Goal: Browse casually

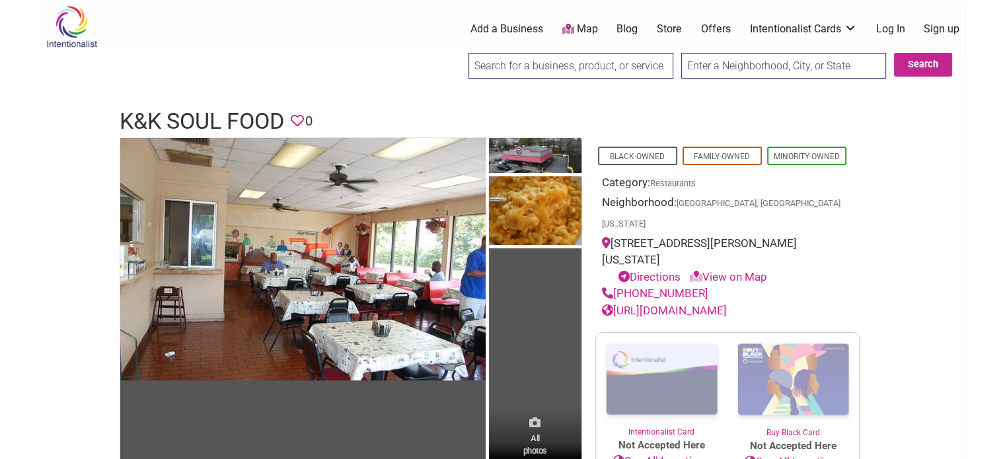
click at [536, 436] on span "All photos (5)" at bounding box center [535, 451] width 24 height 38
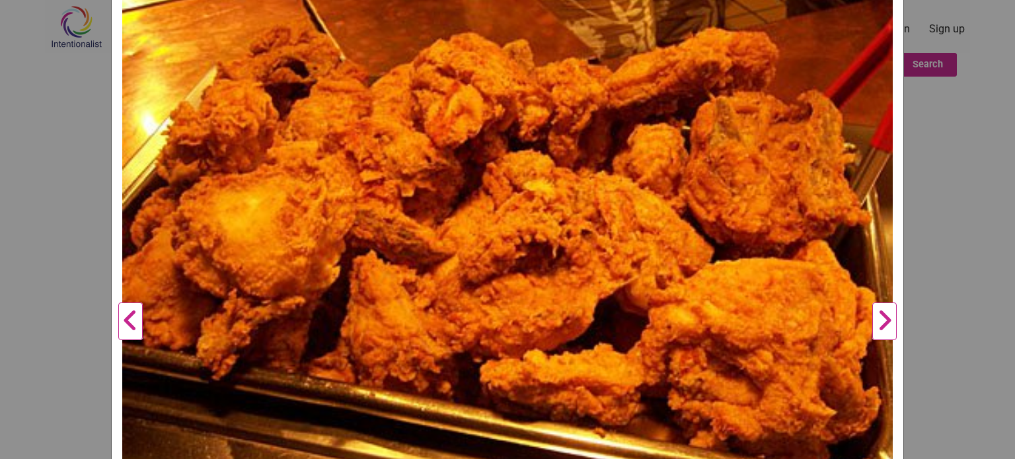
scroll to position [175, 0]
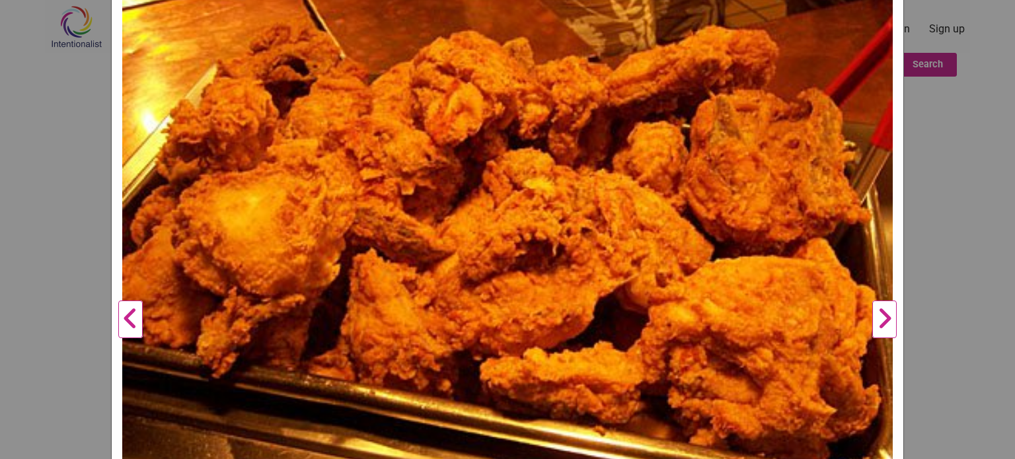
click at [884, 312] on button "Next" at bounding box center [884, 319] width 36 height 719
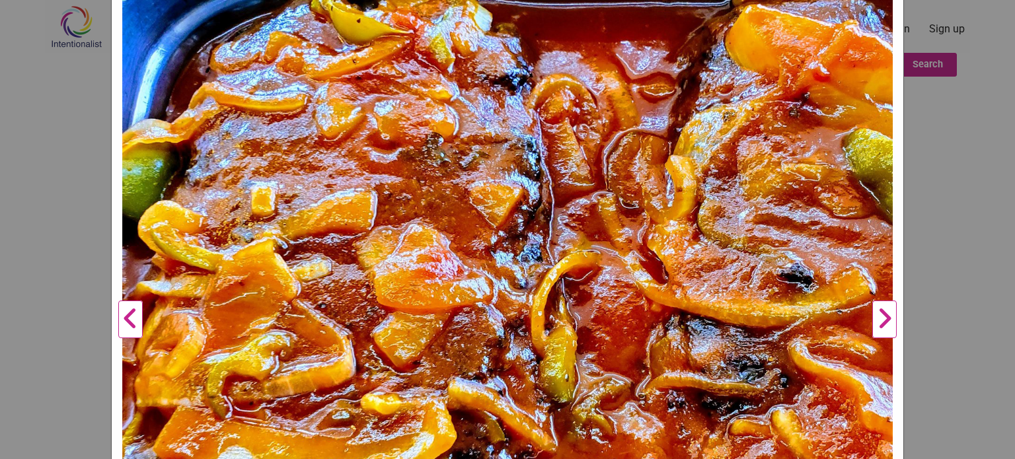
click at [884, 312] on button "Next" at bounding box center [884, 319] width 36 height 719
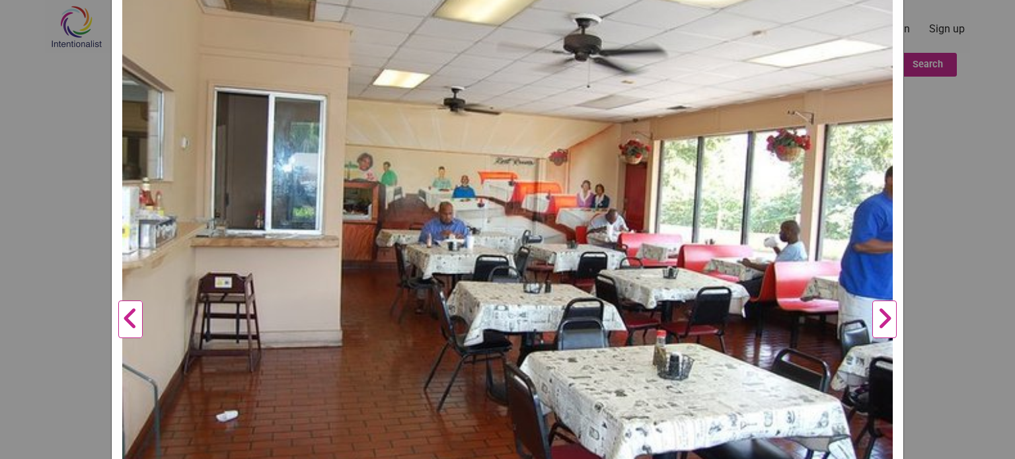
click at [884, 312] on button "Next" at bounding box center [884, 319] width 36 height 719
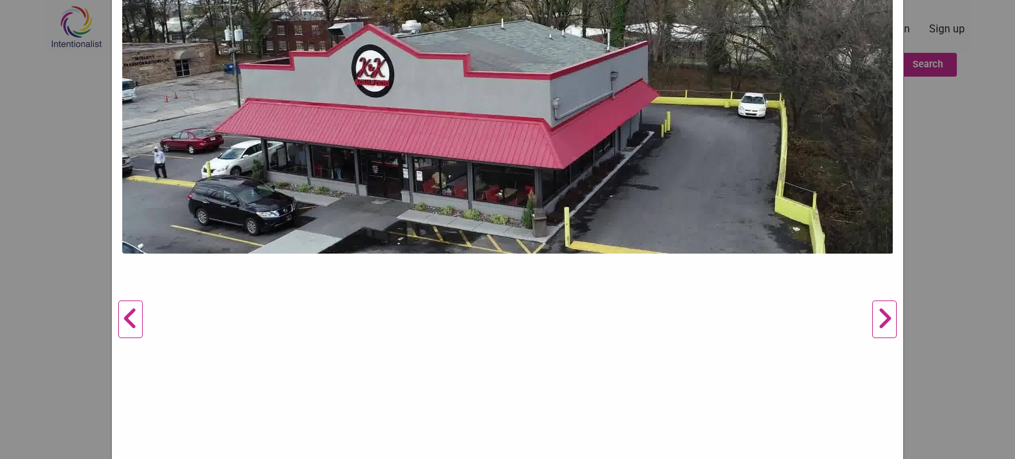
click at [884, 312] on button "Next" at bounding box center [884, 319] width 36 height 719
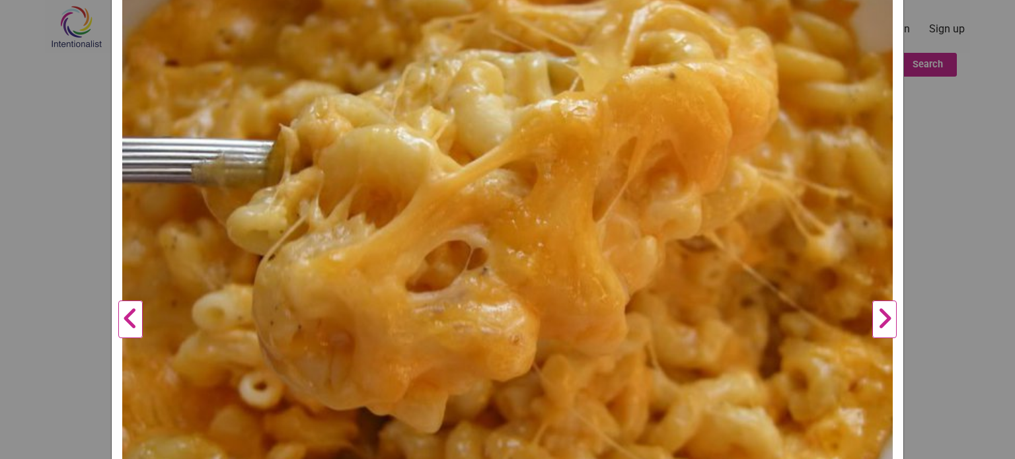
click at [884, 312] on button "Next" at bounding box center [884, 319] width 36 height 719
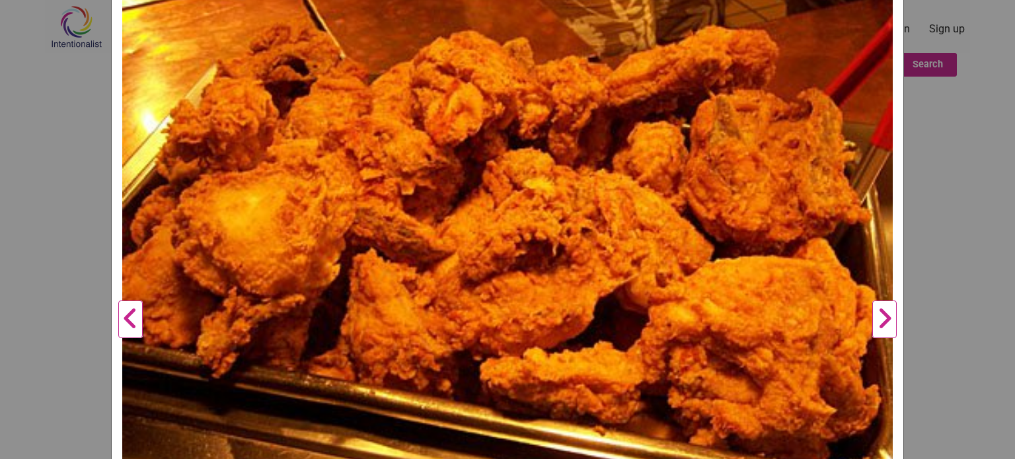
click at [884, 312] on button "Next" at bounding box center [884, 319] width 36 height 719
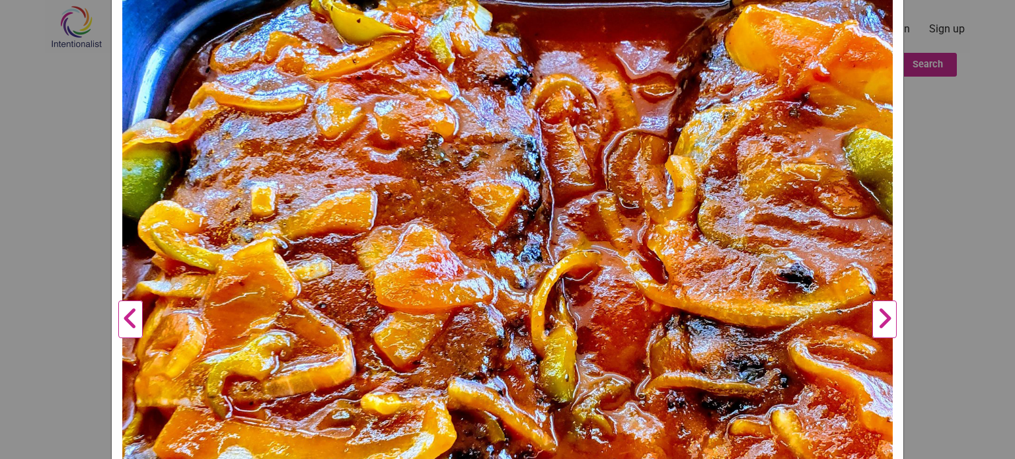
click at [884, 312] on button "Next" at bounding box center [884, 319] width 36 height 719
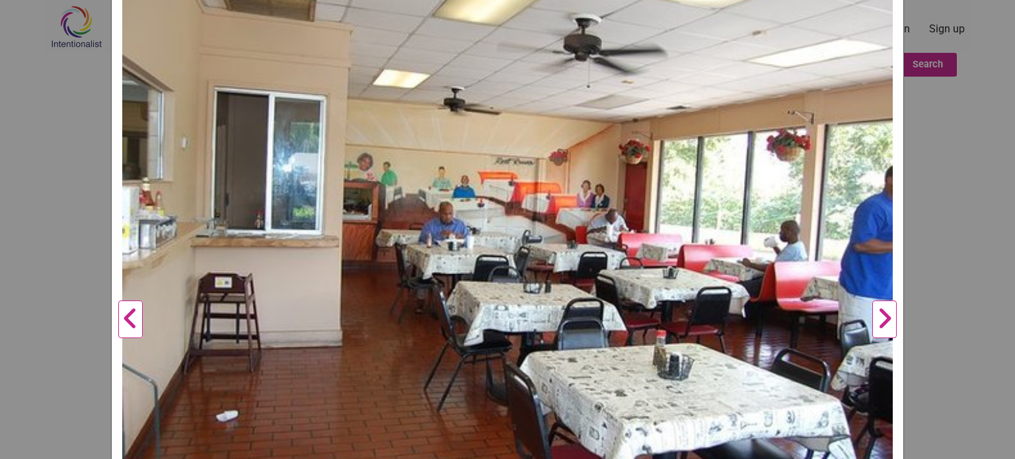
click at [884, 312] on button "Next" at bounding box center [884, 319] width 36 height 719
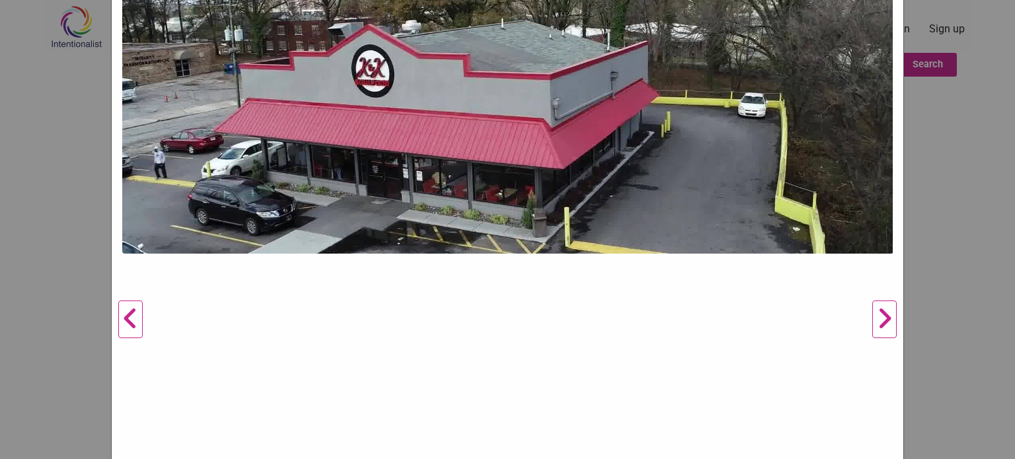
click at [884, 312] on button "Next" at bounding box center [884, 319] width 36 height 719
